Goal: Information Seeking & Learning: Learn about a topic

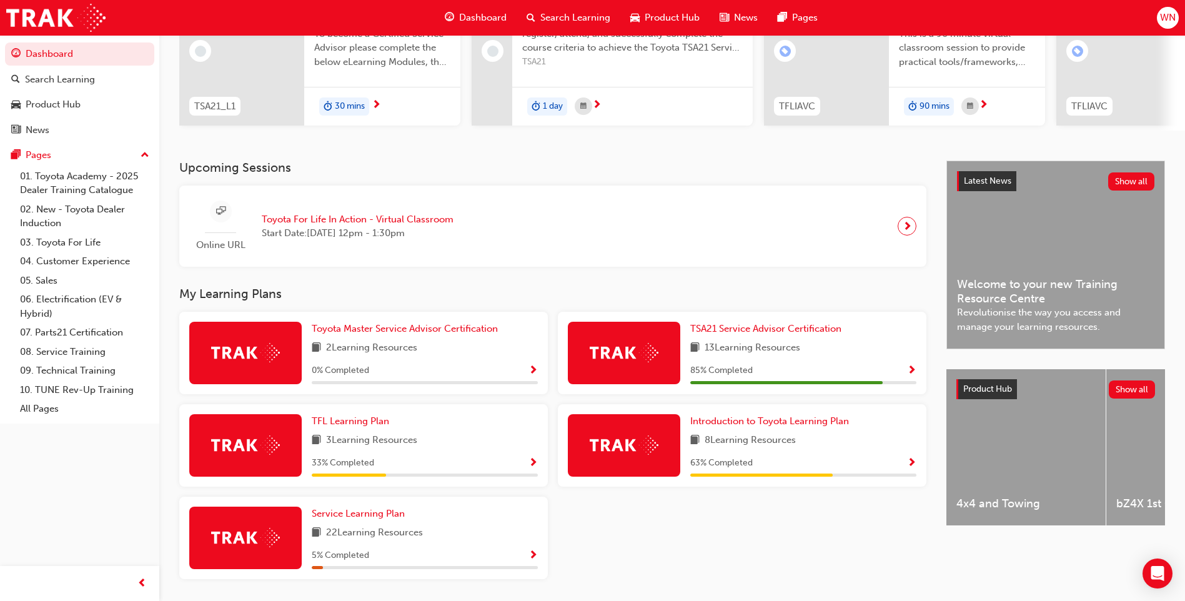
scroll to position [187, 0]
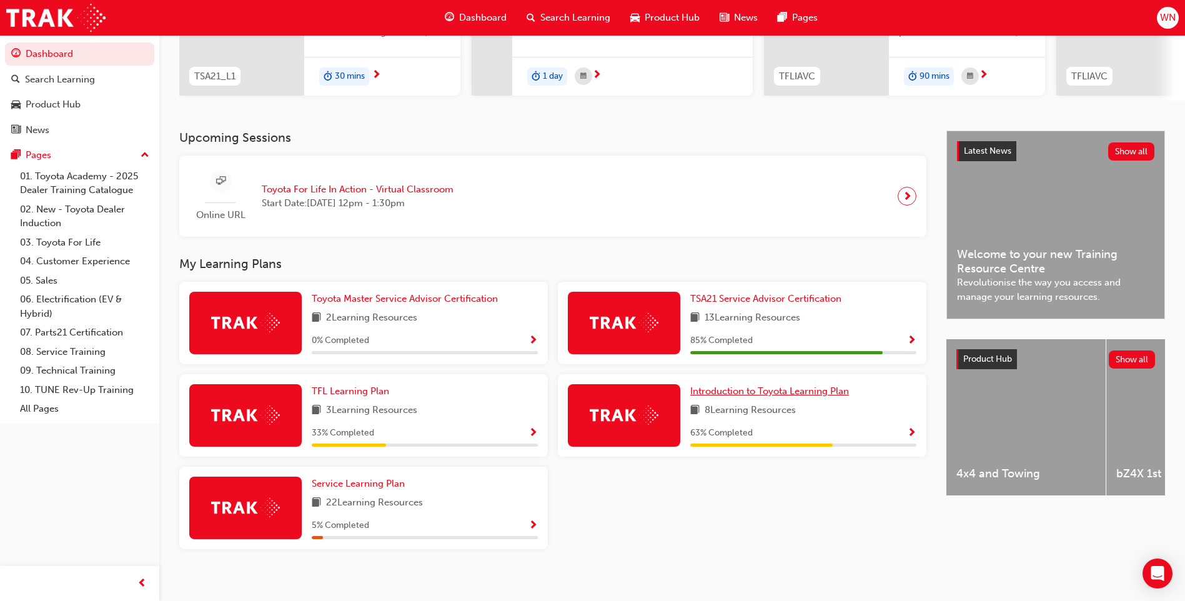
click at [773, 396] on span "Introduction to Toyota Learning Plan" at bounding box center [769, 390] width 159 height 11
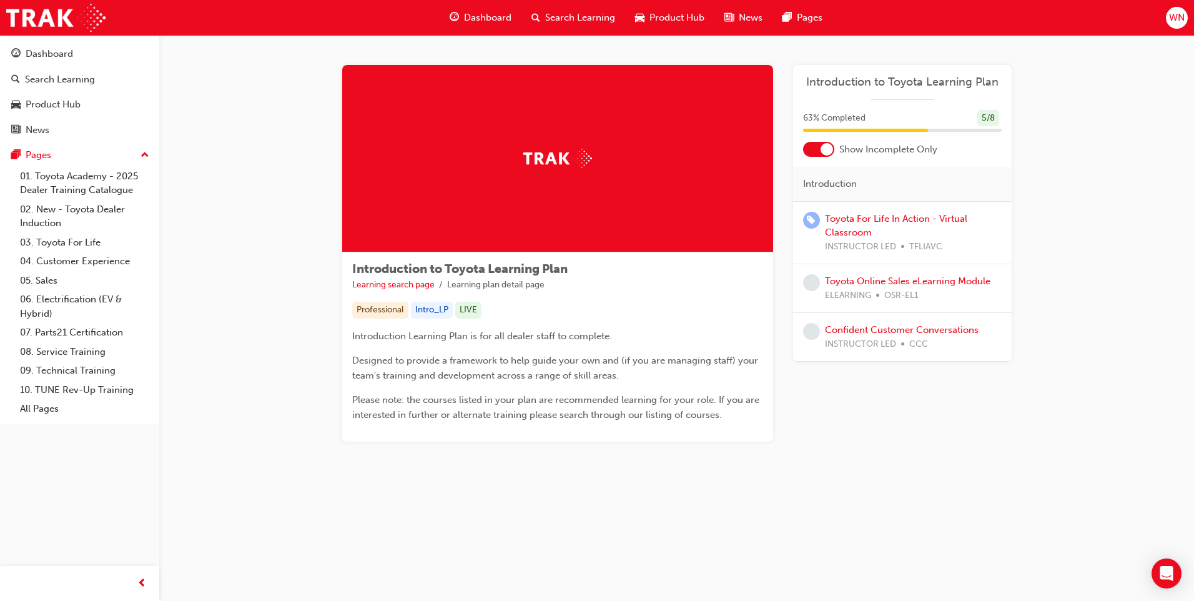
click at [818, 154] on div at bounding box center [818, 149] width 31 height 15
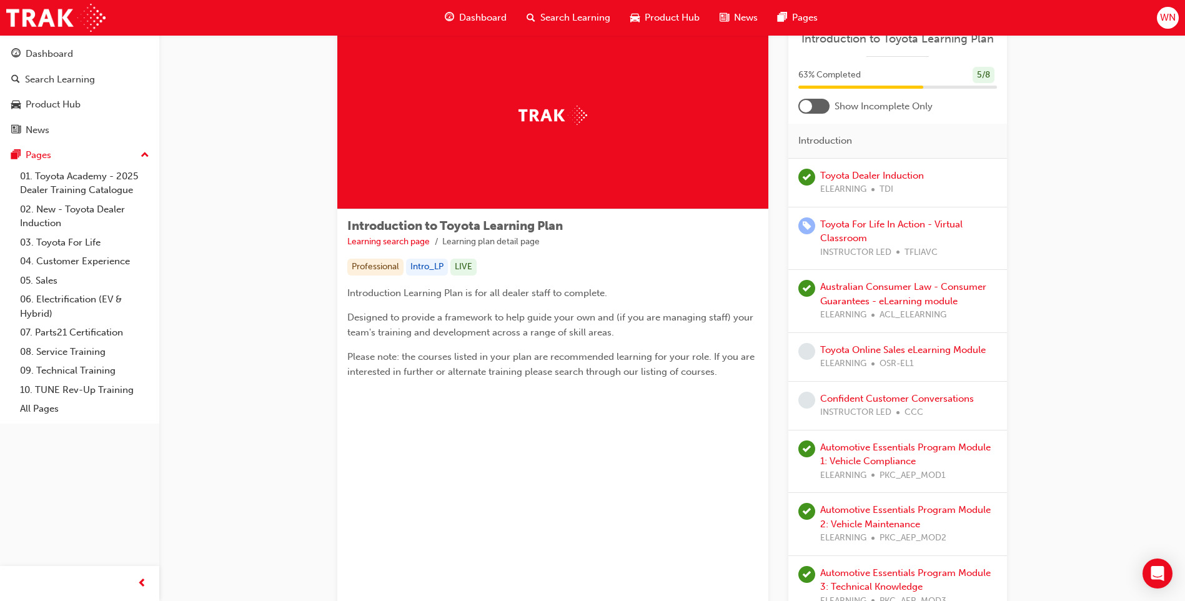
scroll to position [125, 0]
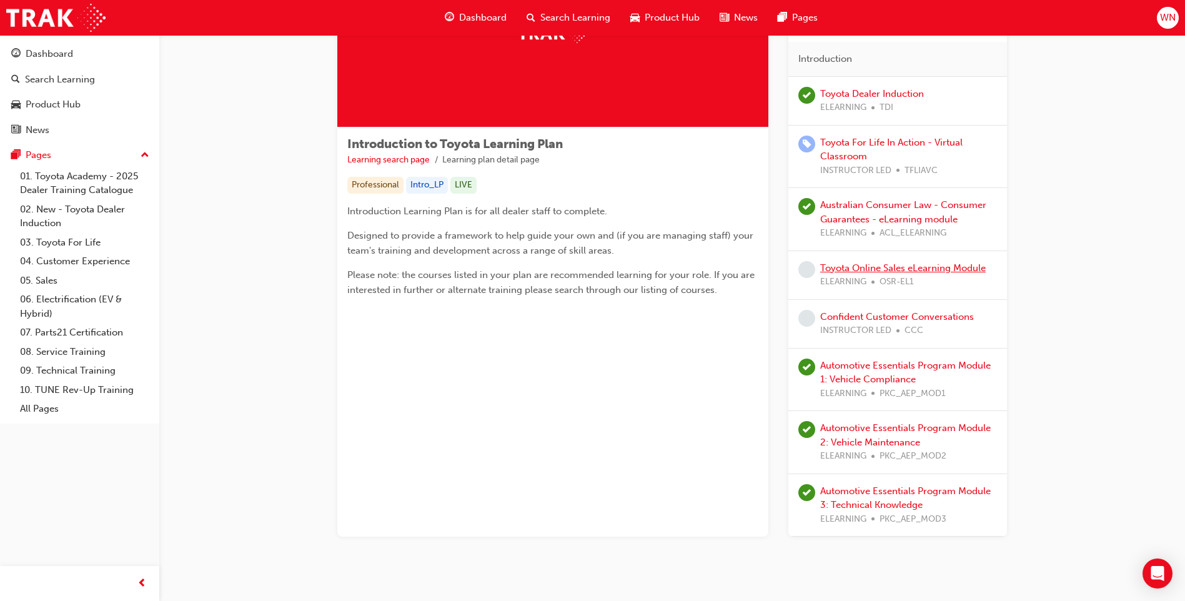
click at [888, 268] on link "Toyota Online Sales eLearning Module" at bounding box center [903, 267] width 166 height 11
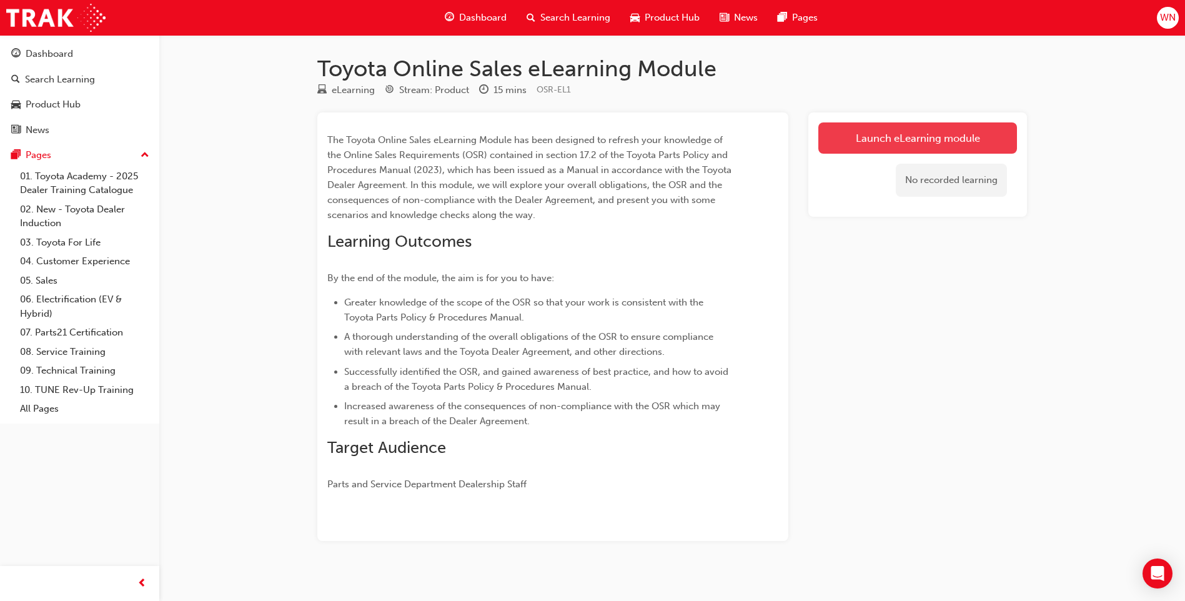
click at [908, 138] on link "Launch eLearning module" at bounding box center [917, 137] width 199 height 31
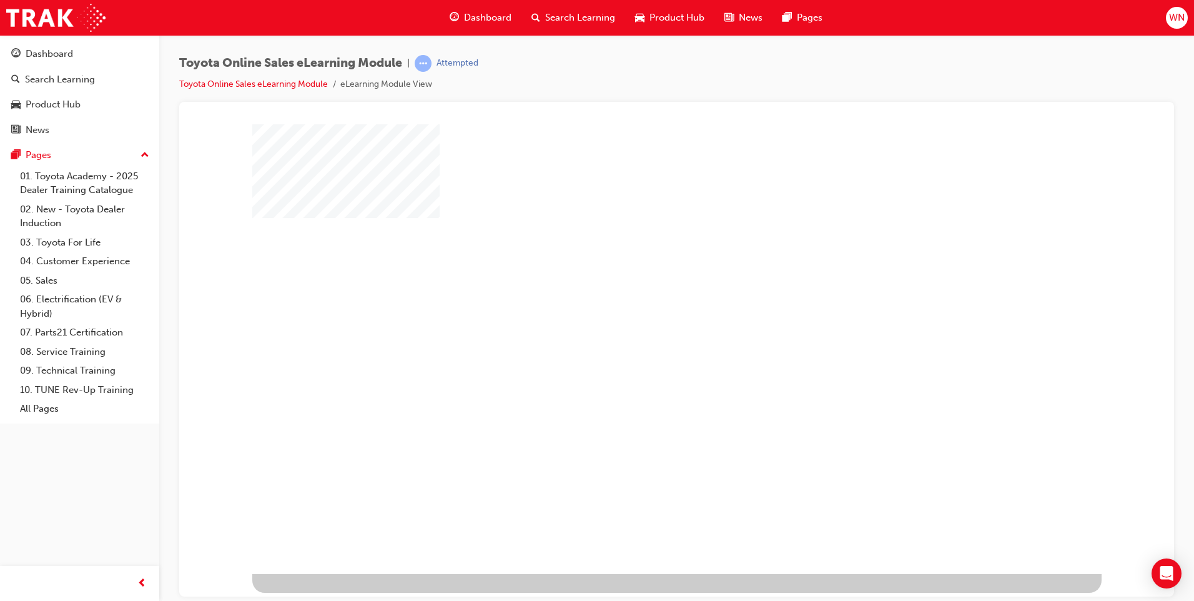
click at [641, 312] on div "play" at bounding box center [641, 312] width 0 height 0
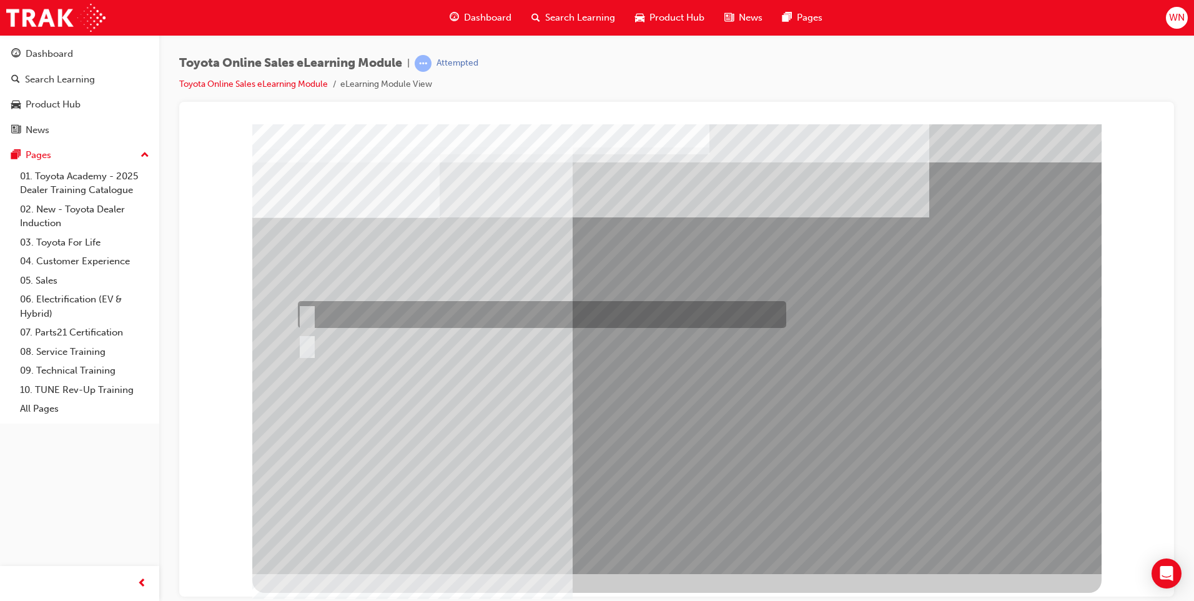
click at [309, 314] on input "True" at bounding box center [305, 315] width 14 height 14
radio input "true"
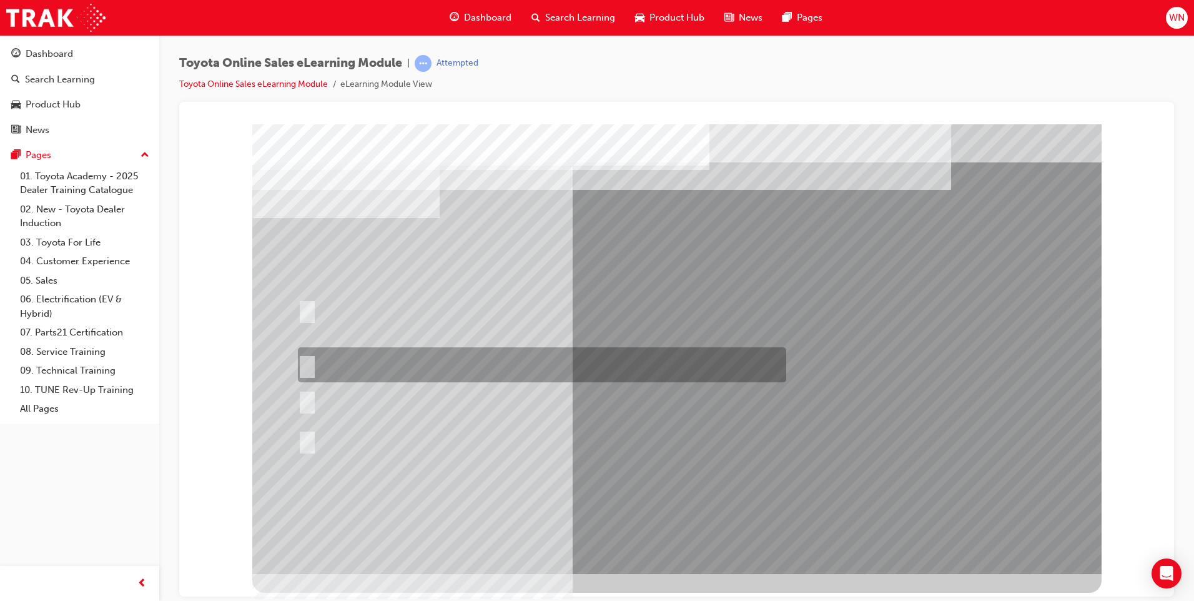
drag, startPoint x: 302, startPoint y: 360, endPoint x: 310, endPoint y: 365, distance: 9.5
click at [304, 362] on input "It must have “Official Toyota online store” in the name." at bounding box center [305, 365] width 14 height 14
radio input "true"
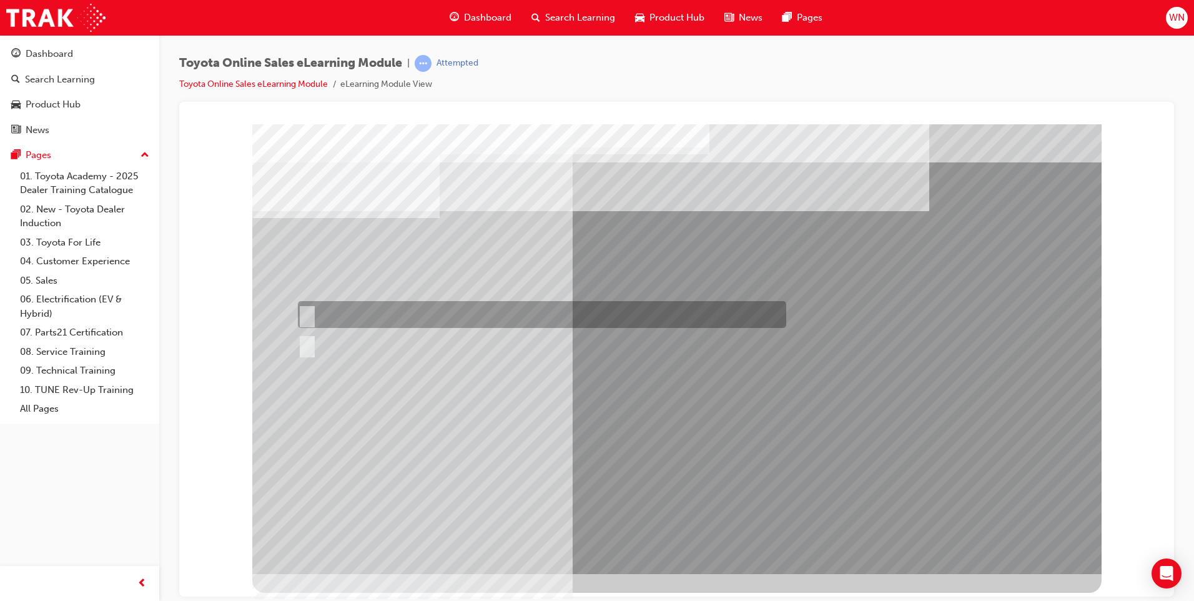
click at [312, 314] on div at bounding box center [539, 314] width 488 height 27
radio input "true"
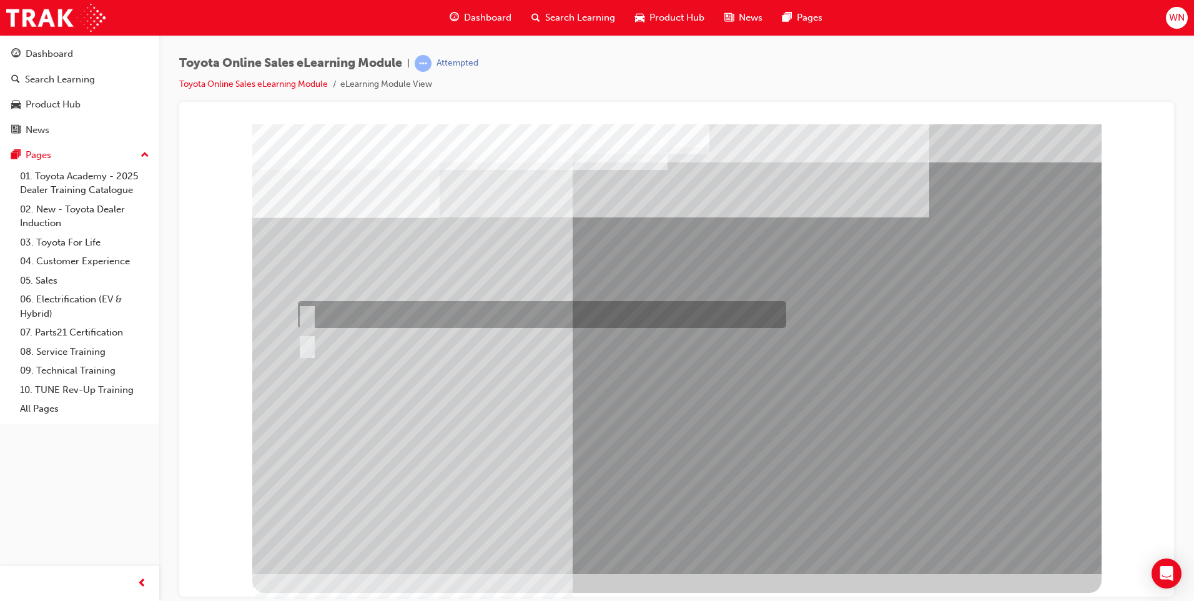
click at [314, 315] on div at bounding box center [539, 314] width 488 height 27
radio input "true"
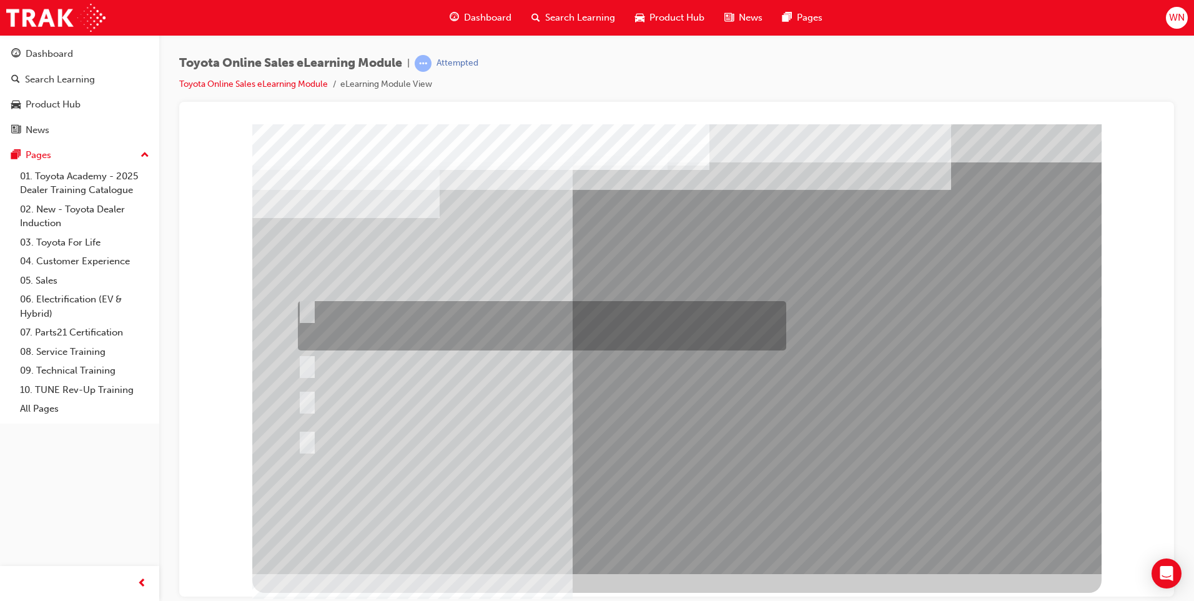
click at [315, 306] on div at bounding box center [539, 325] width 488 height 49
radio input "true"
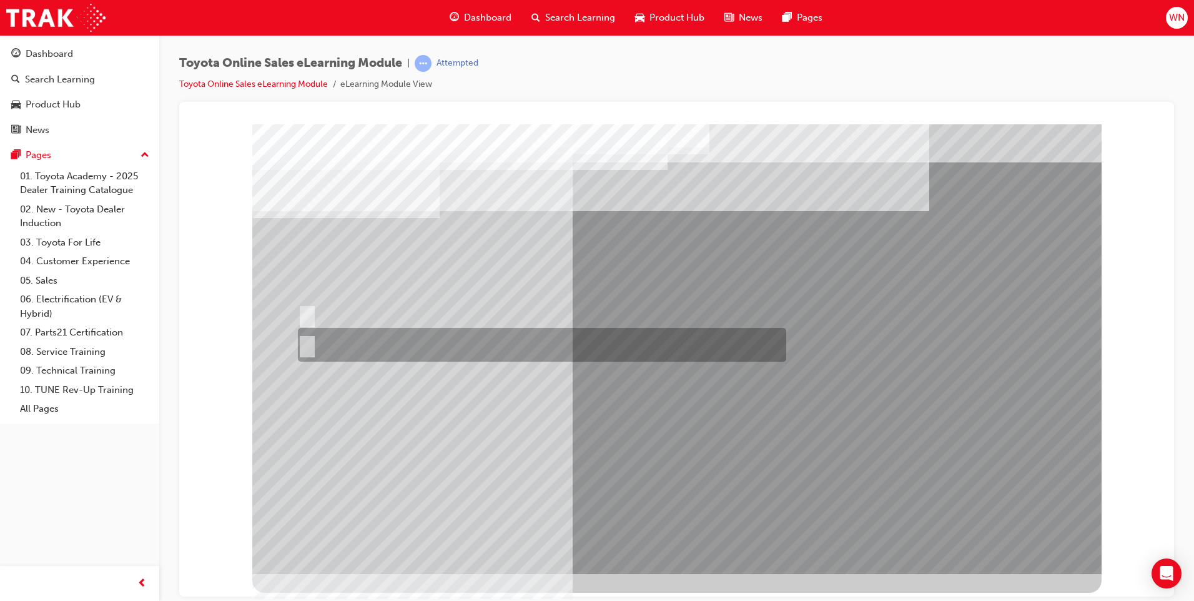
click at [308, 344] on input "No" at bounding box center [305, 345] width 14 height 14
radio input "true"
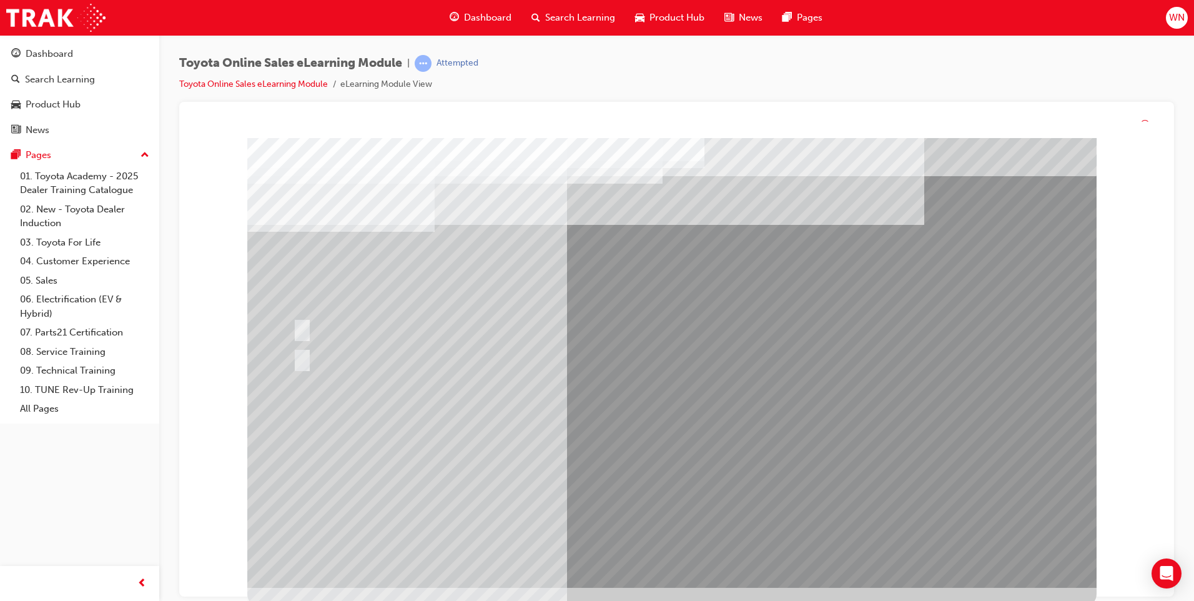
click at [688, 558] on div at bounding box center [671, 363] width 849 height 450
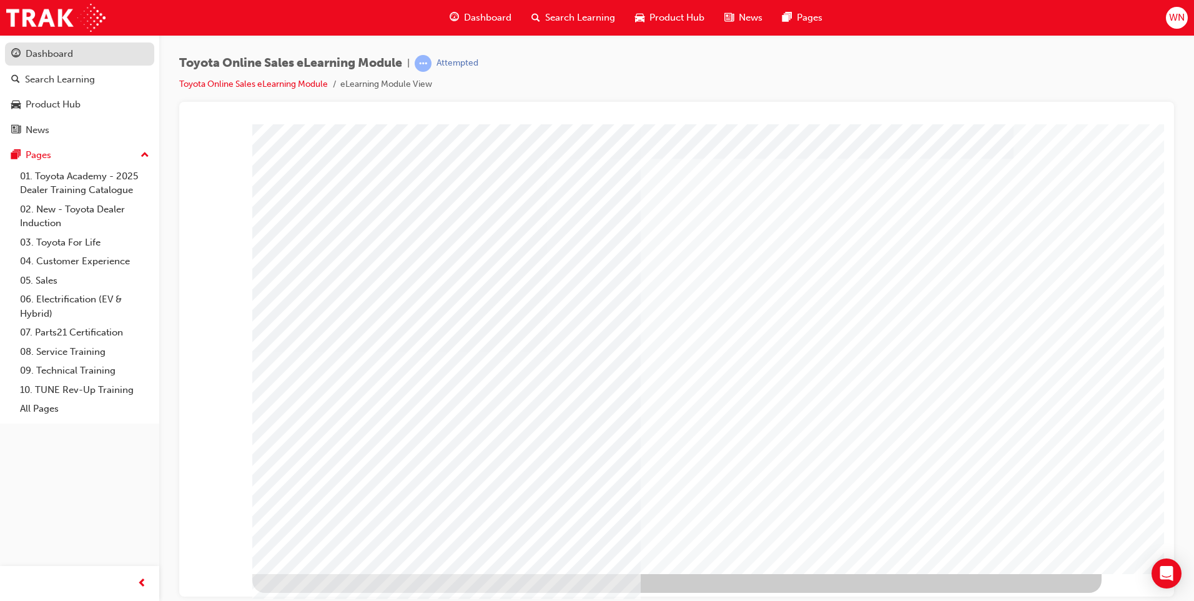
click at [60, 52] on div "Dashboard" at bounding box center [49, 54] width 47 height 14
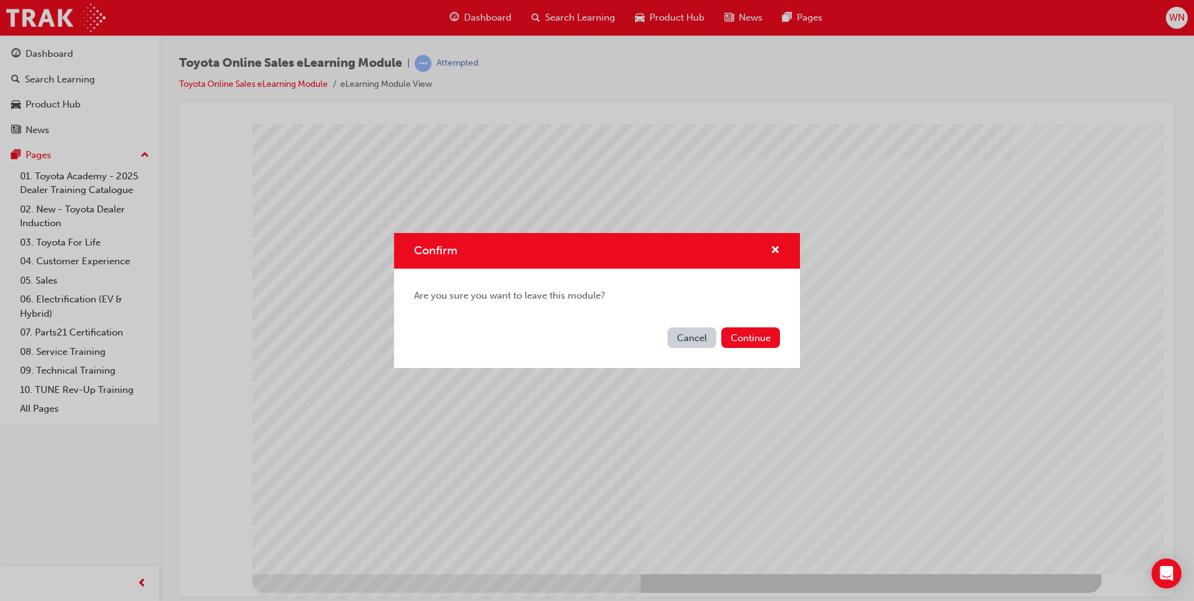
click at [691, 343] on button "Cancel" at bounding box center [692, 337] width 49 height 21
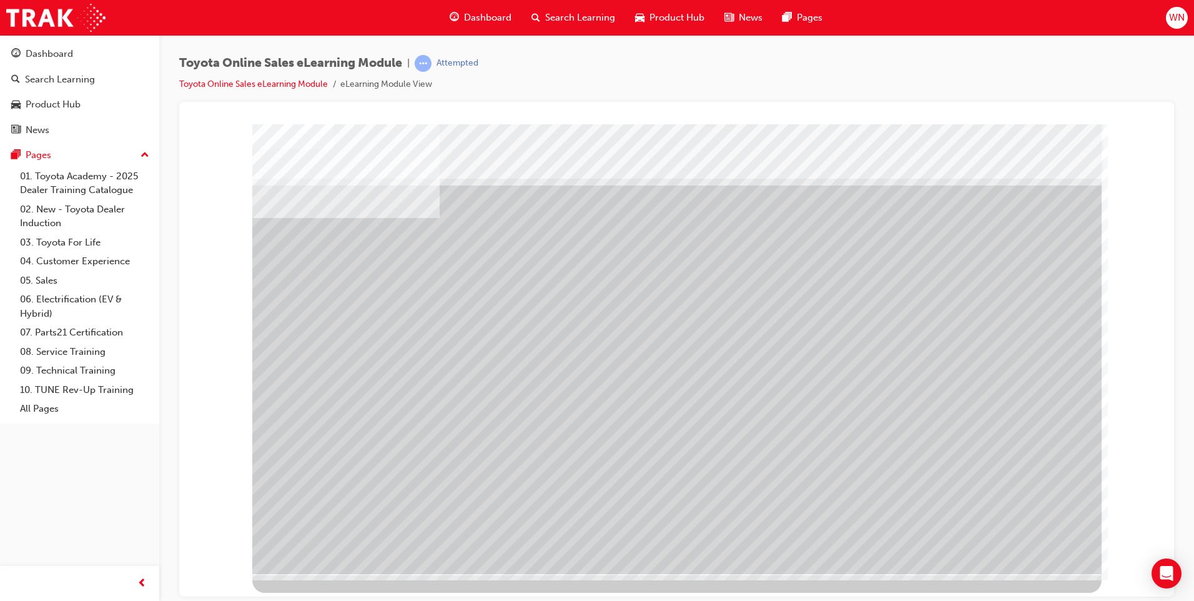
drag, startPoint x: 383, startPoint y: 396, endPoint x: 418, endPoint y: 394, distance: 35.7
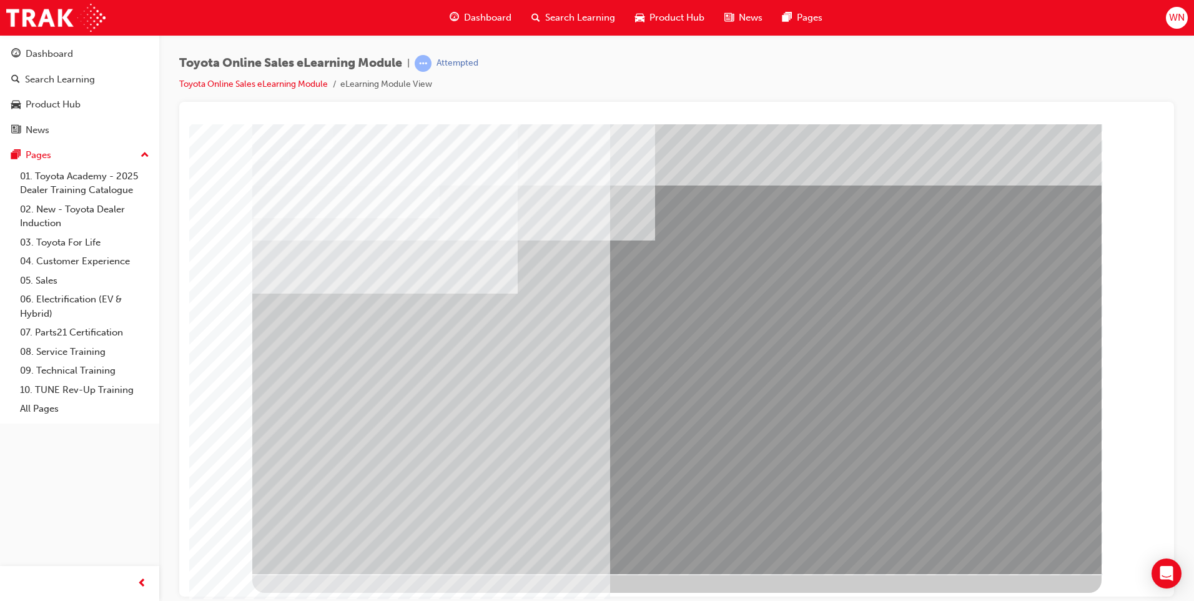
drag, startPoint x: 690, startPoint y: 344, endPoint x: 695, endPoint y: 398, distance: 54.0
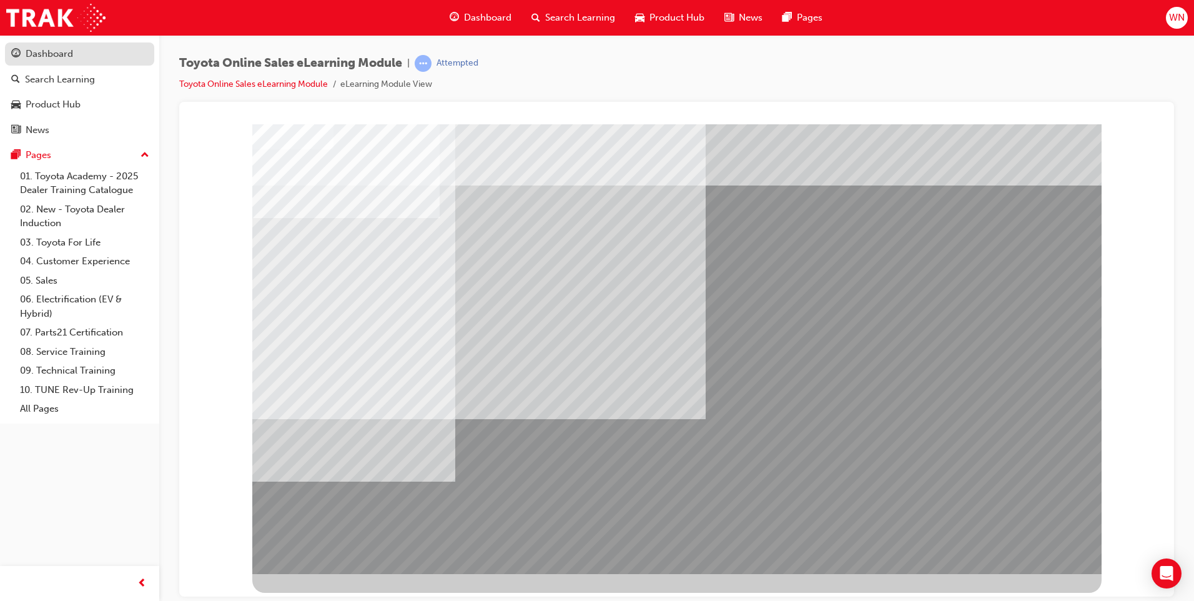
click at [71, 53] on div "Dashboard" at bounding box center [49, 54] width 47 height 14
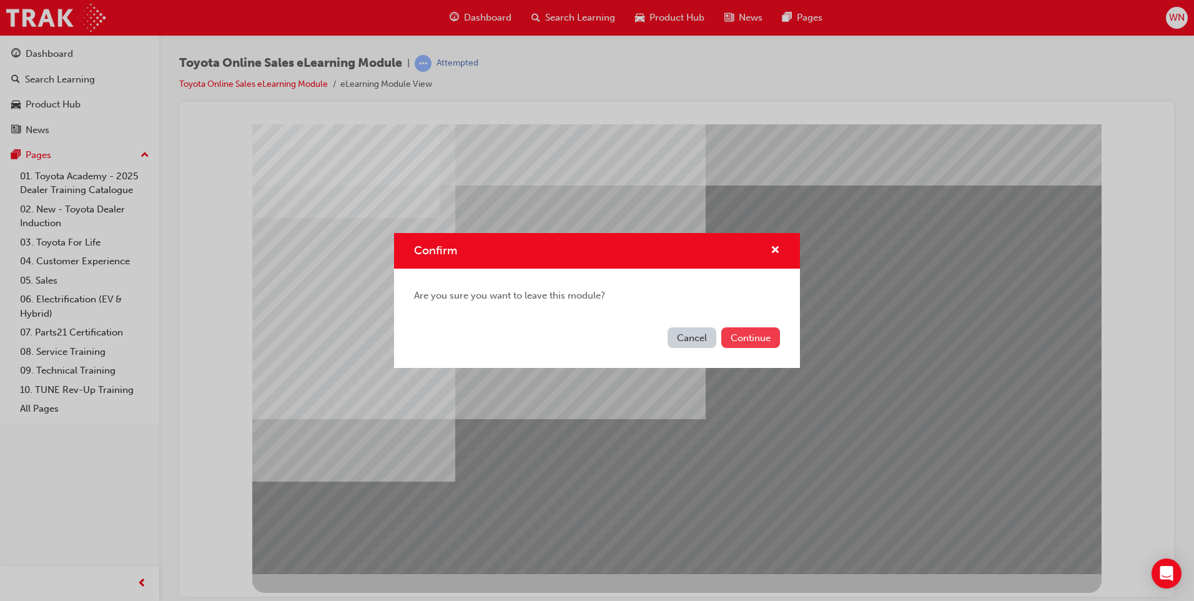
click at [757, 339] on button "Continue" at bounding box center [750, 337] width 59 height 21
